Goal: Information Seeking & Learning: Learn about a topic

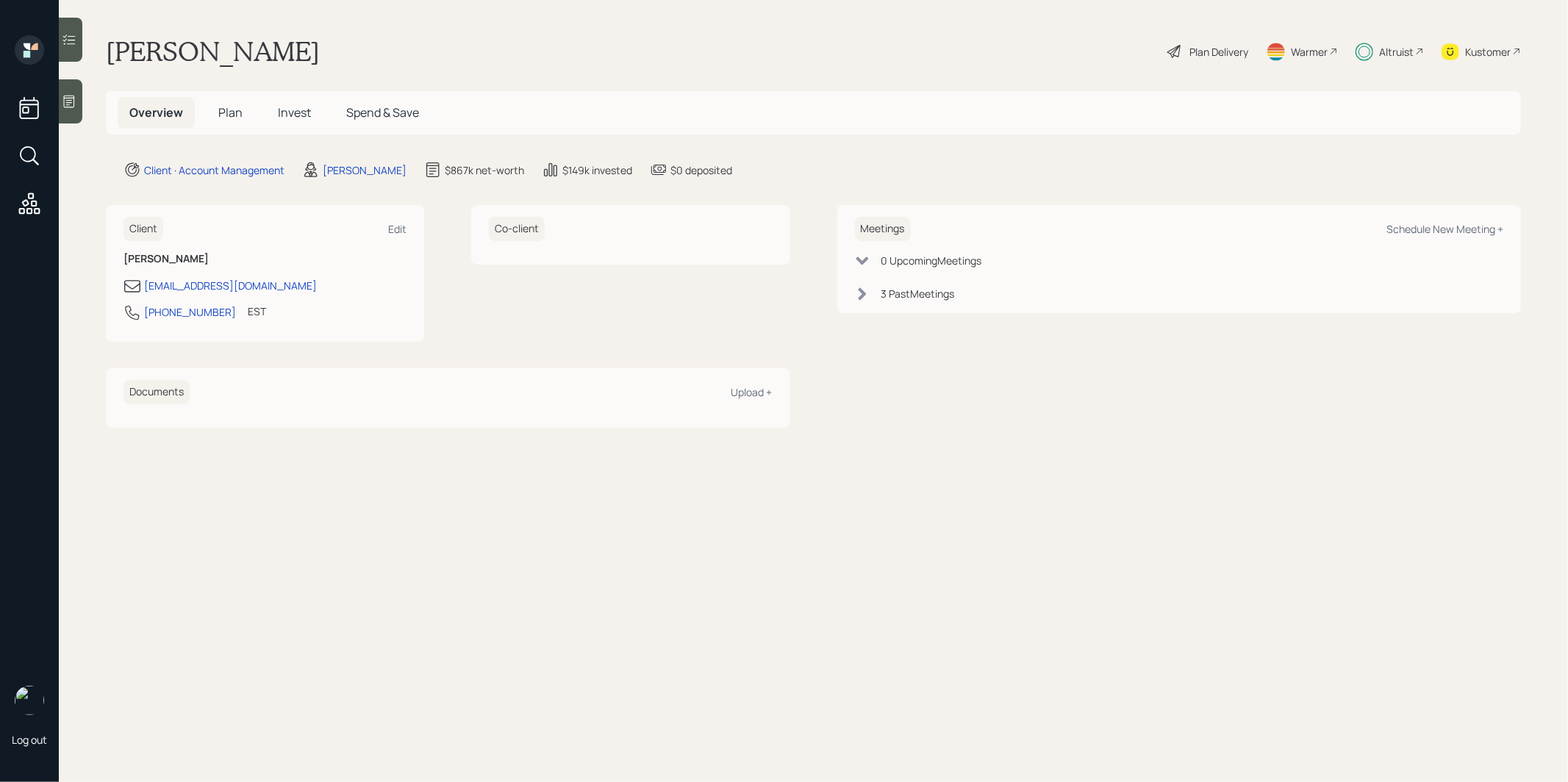
click at [291, 107] on span "Invest" at bounding box center [294, 112] width 33 height 16
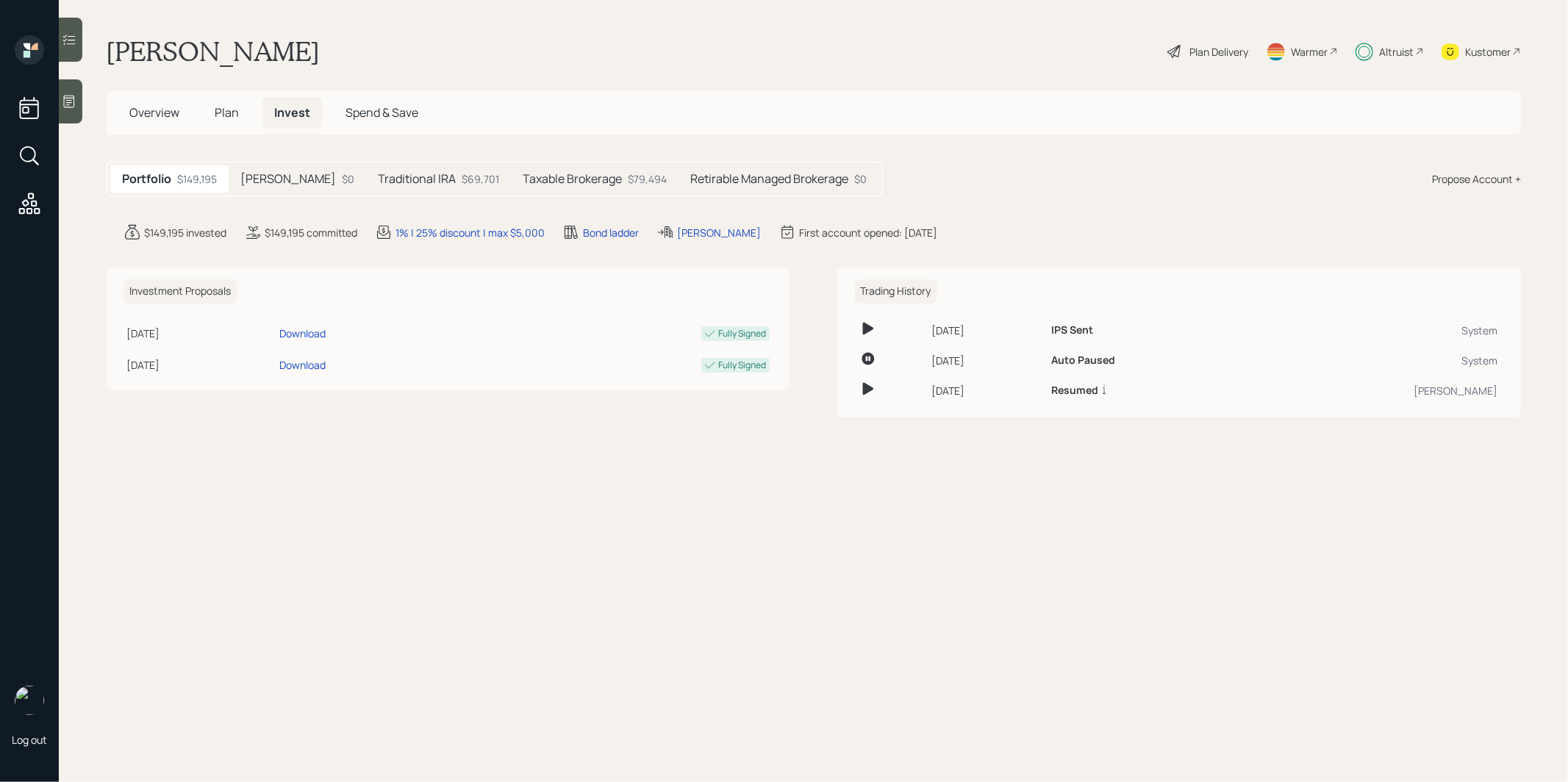
click at [696, 180] on h5 "Retirable Managed Brokerage" at bounding box center [769, 179] width 158 height 14
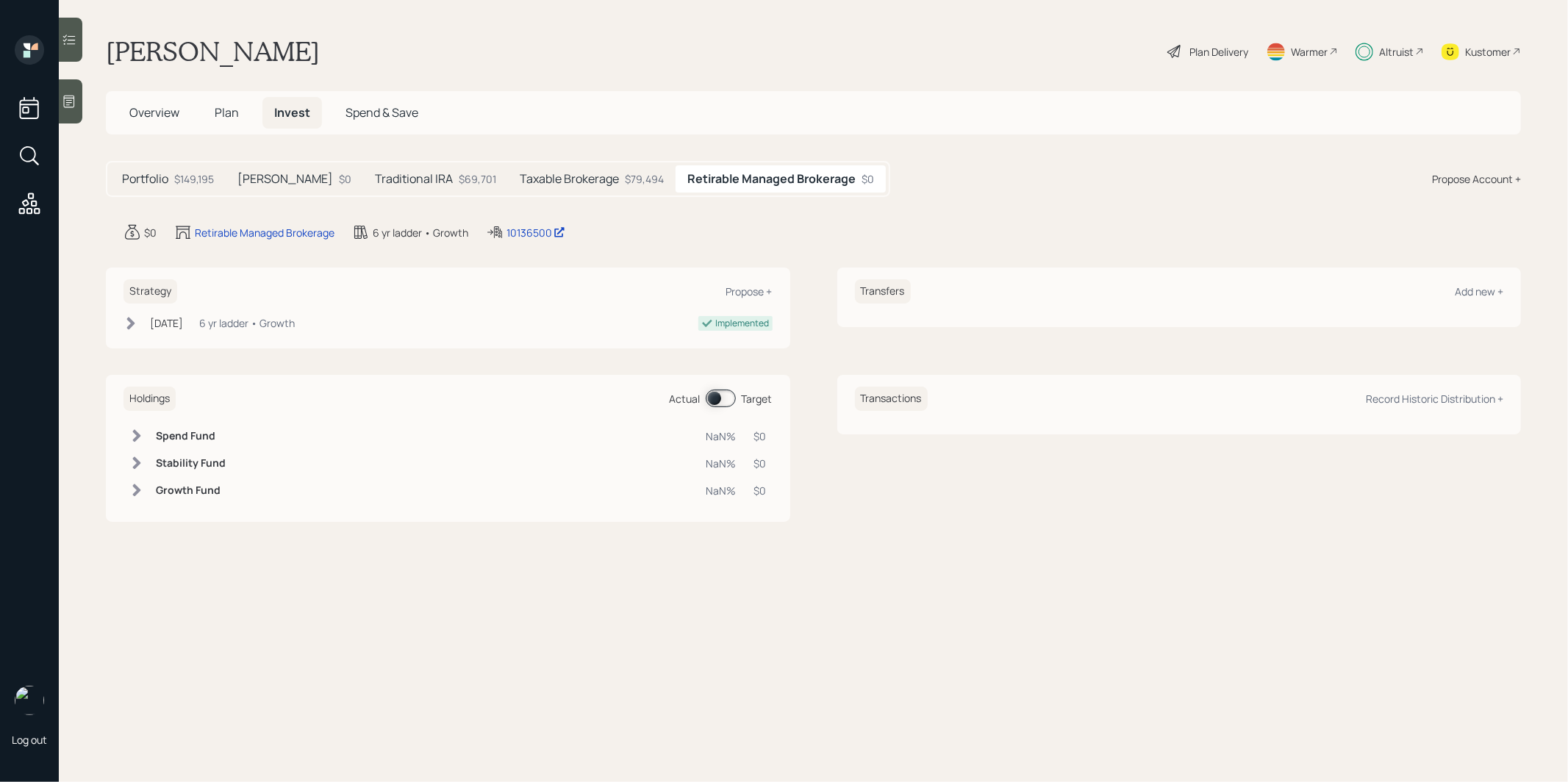
click at [524, 174] on h5 "Taxable Brokerage" at bounding box center [570, 179] width 99 height 14
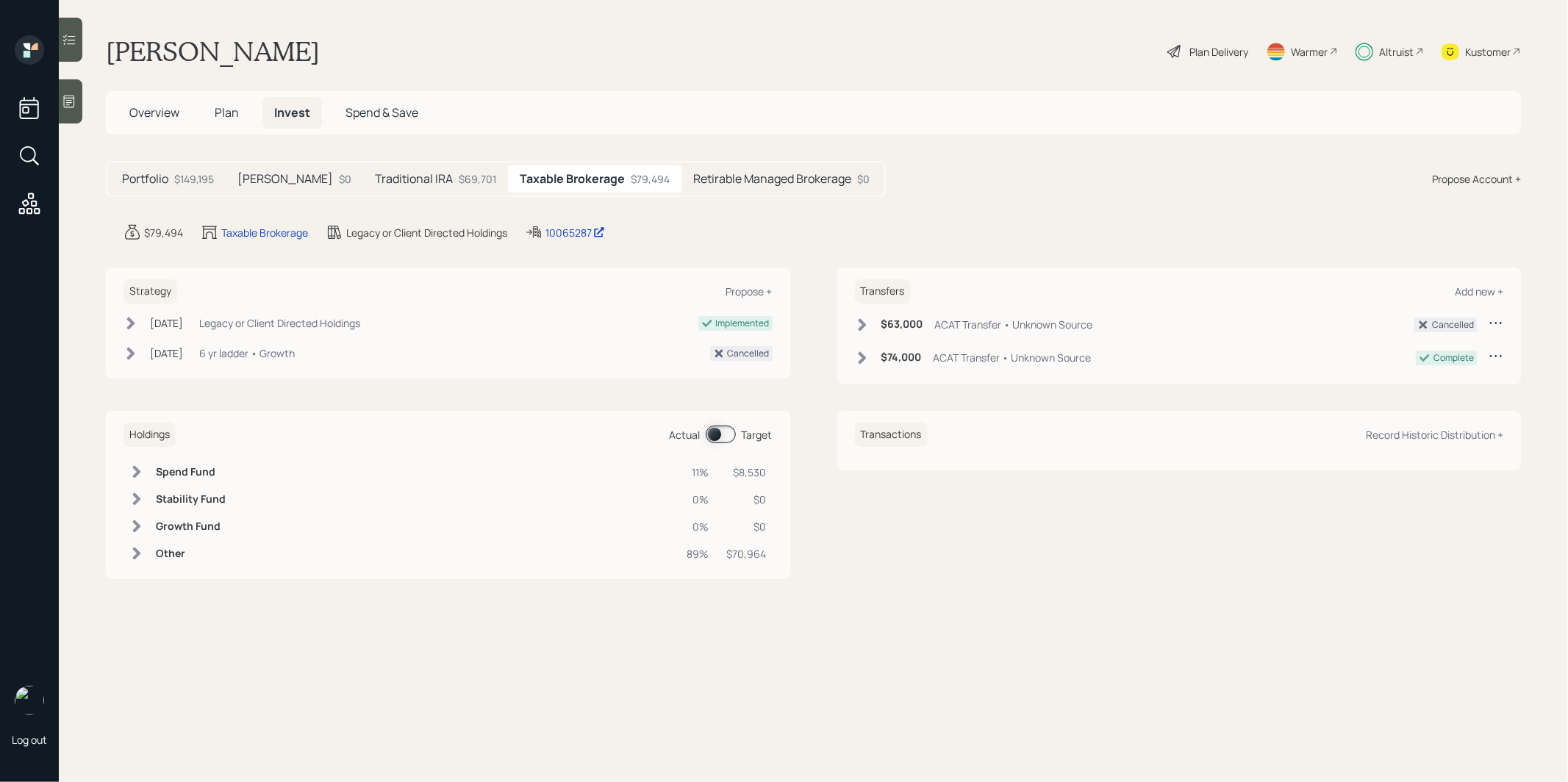
click at [698, 176] on h5 "Retirable Managed Brokerage" at bounding box center [772, 179] width 158 height 14
